Goal: Find specific page/section

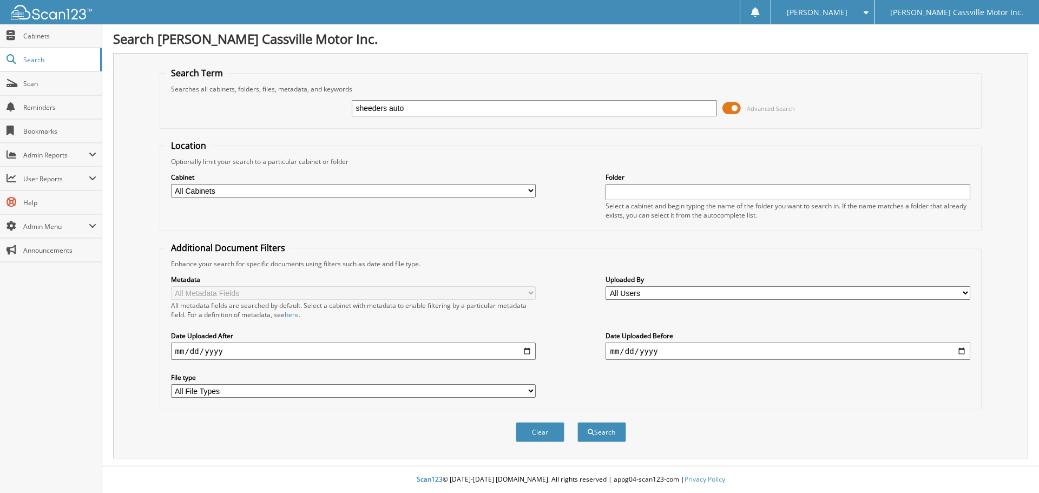
type input "sheeders auto"
click at [577, 422] on button "Search" at bounding box center [601, 432] width 49 height 20
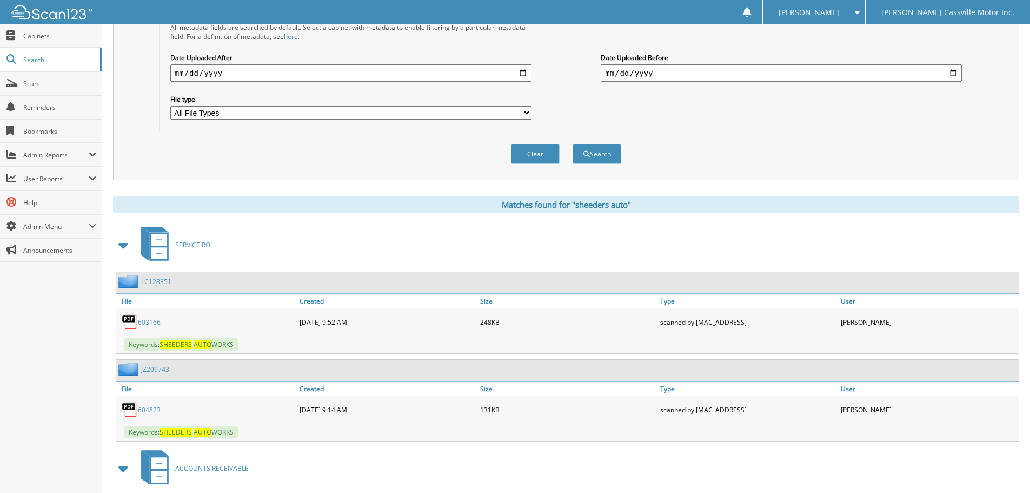
scroll to position [325, 0]
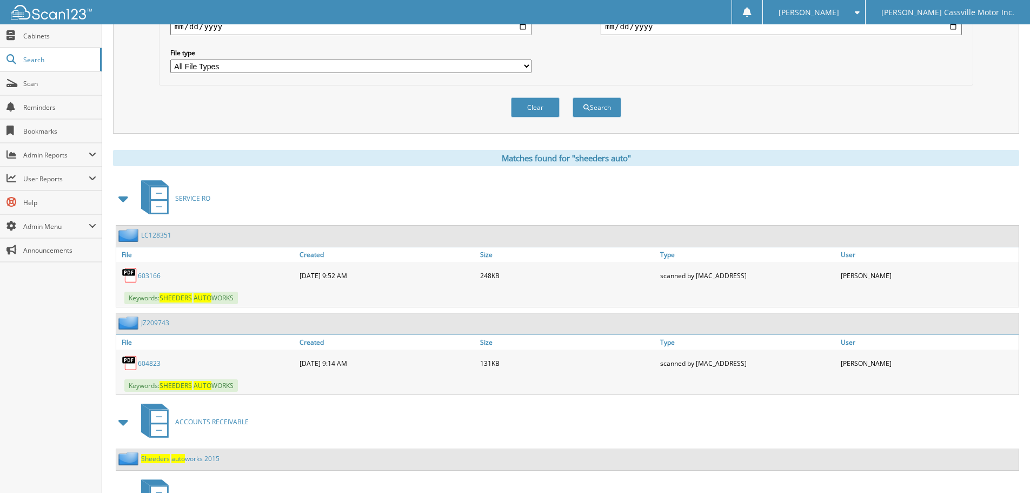
click at [151, 362] on link "604823" at bounding box center [149, 363] width 23 height 9
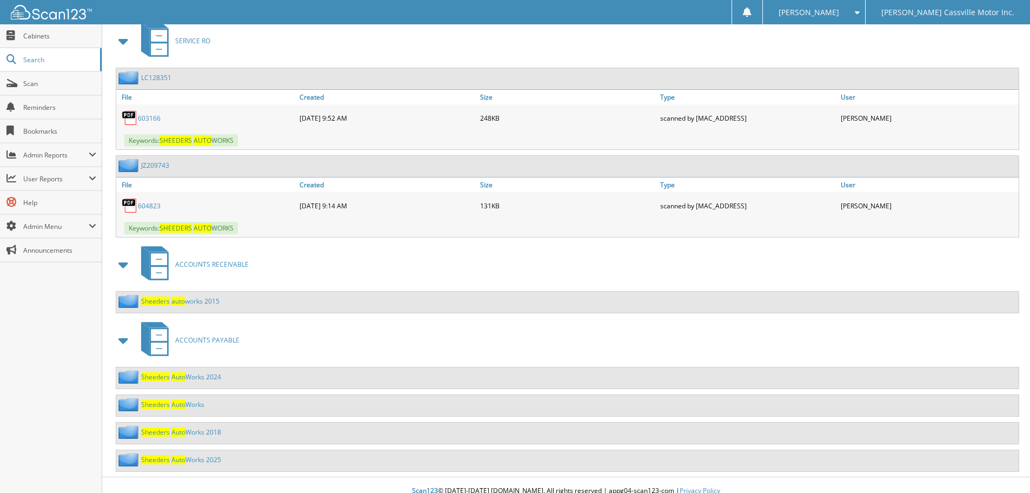
scroll to position [487, 0]
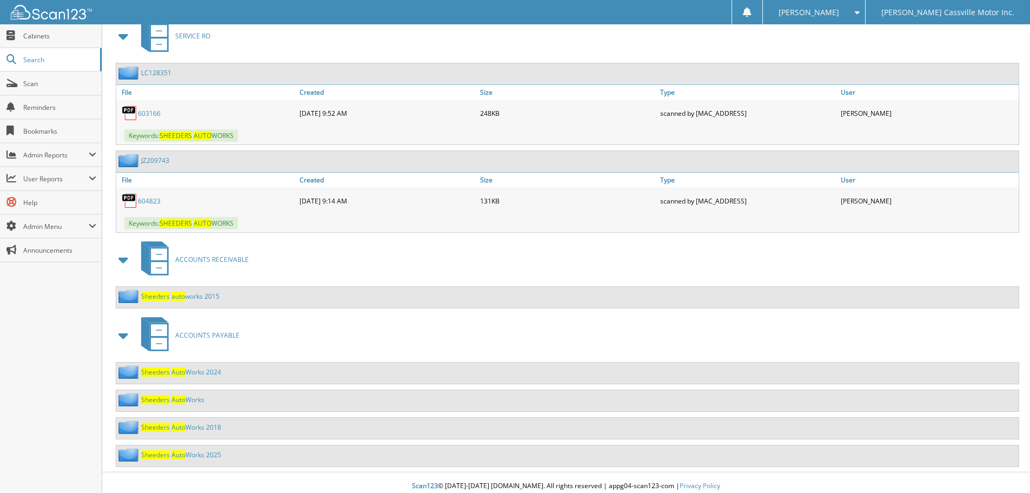
click at [144, 110] on link "603166" at bounding box center [149, 113] width 23 height 9
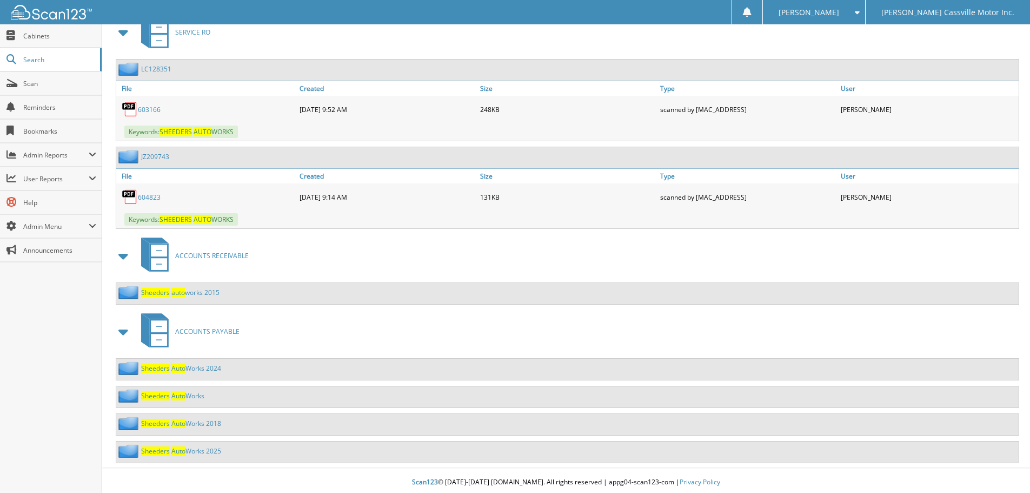
scroll to position [494, 0]
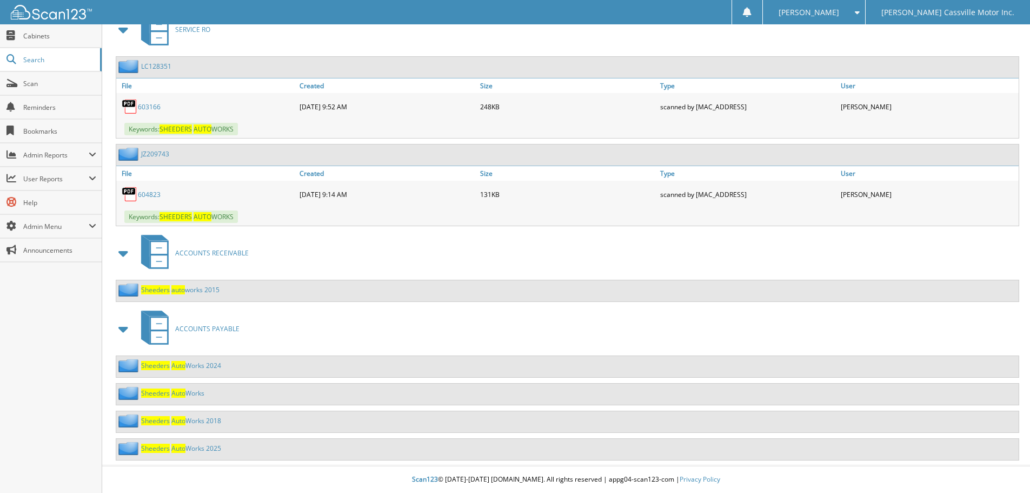
click at [182, 450] on span "Auto" at bounding box center [178, 448] width 14 height 9
